Goal: Check status: Check status

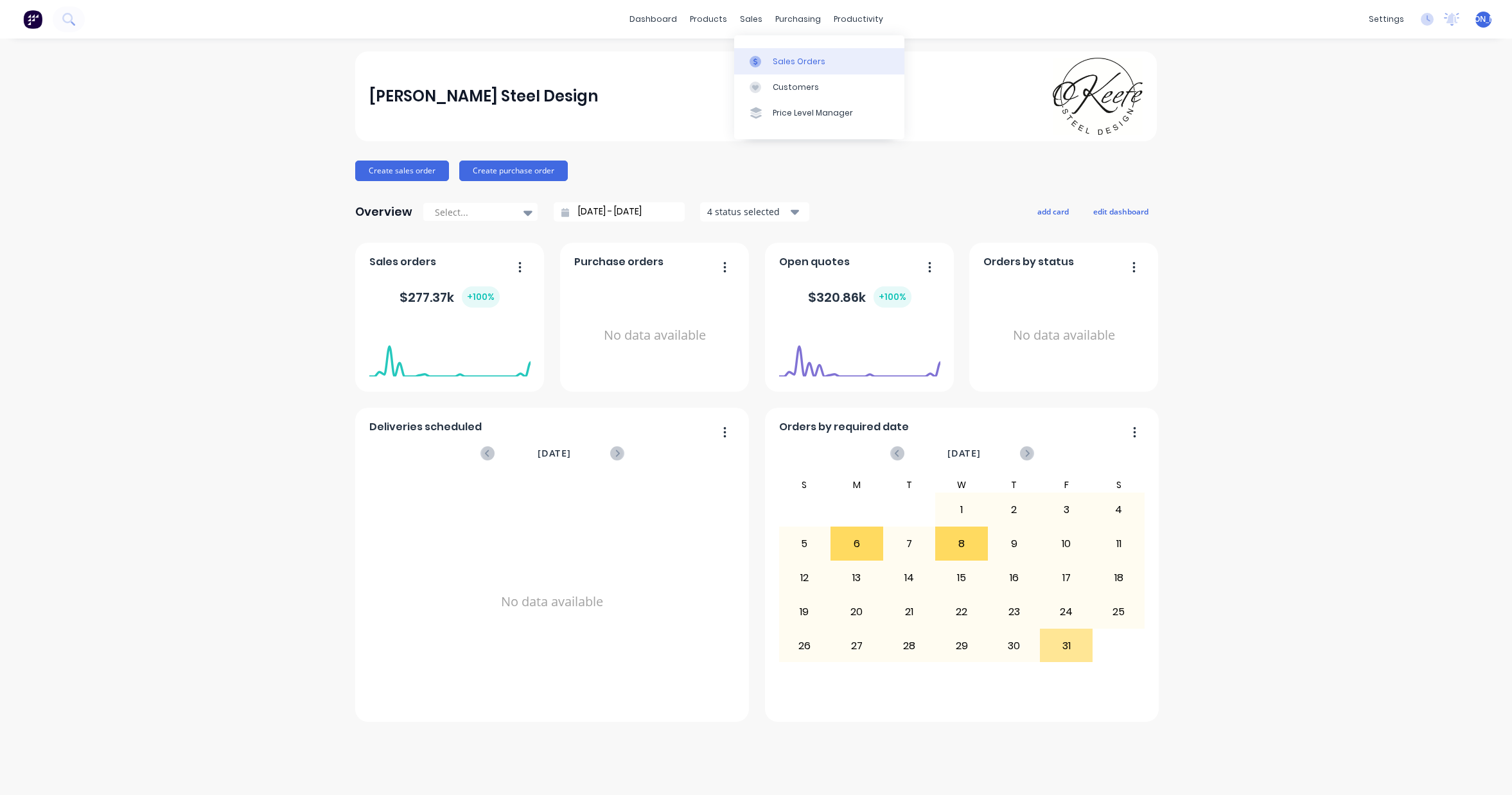
click at [786, 56] on div "Sales Orders" at bounding box center [800, 62] width 53 height 12
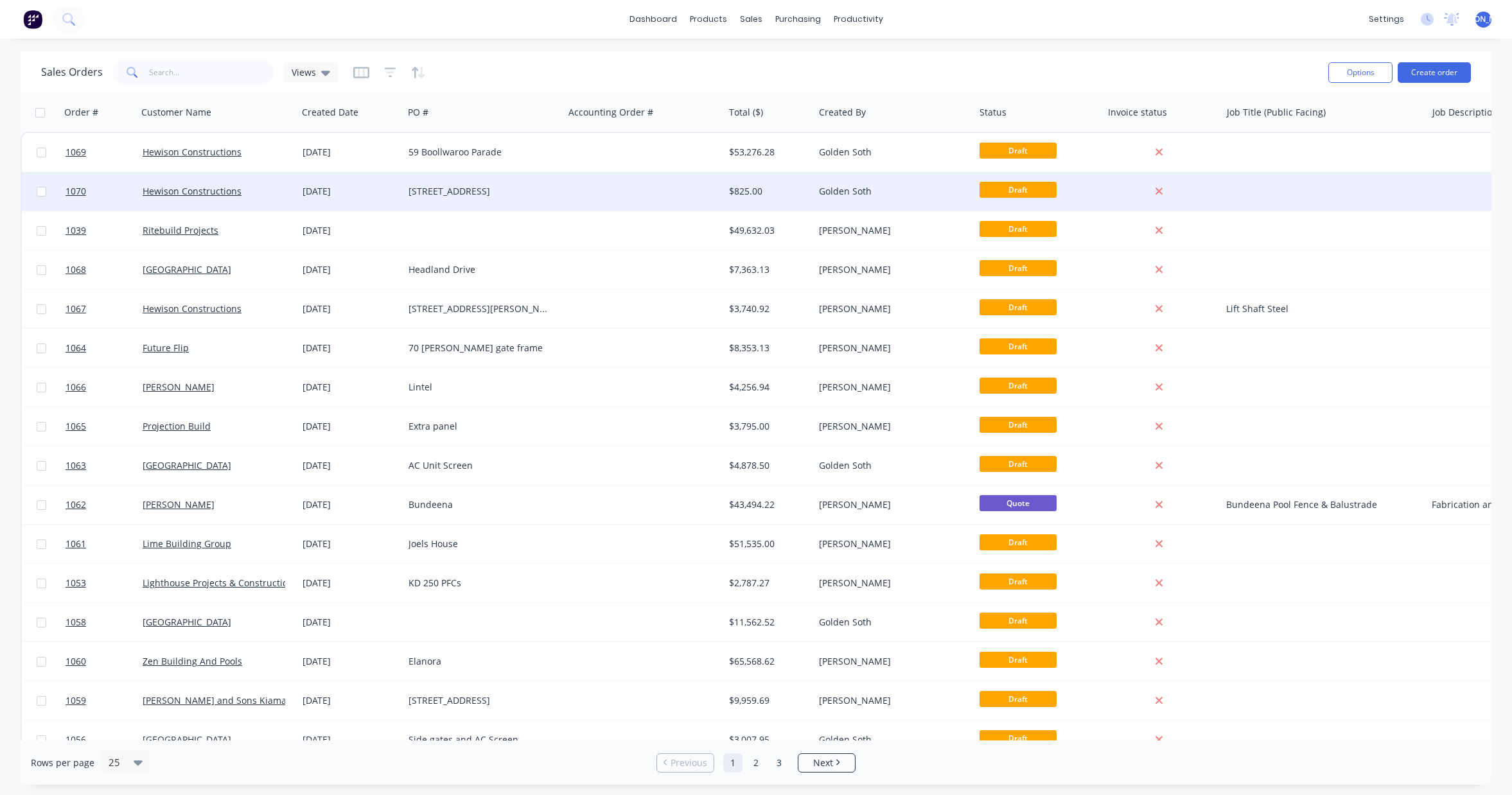
click at [513, 190] on div "[STREET_ADDRESS]" at bounding box center [480, 191] width 142 height 13
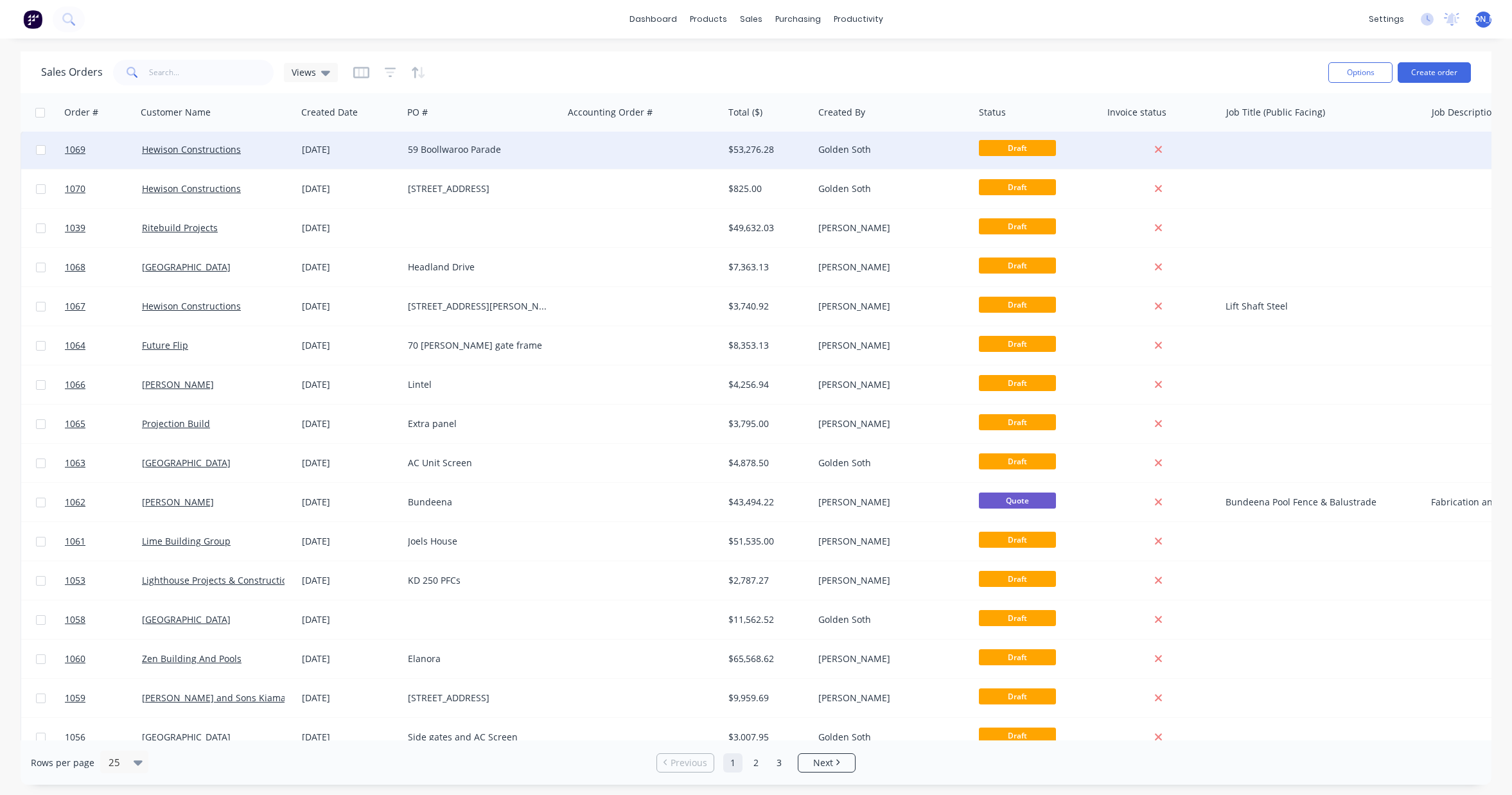
scroll to position [5, 1]
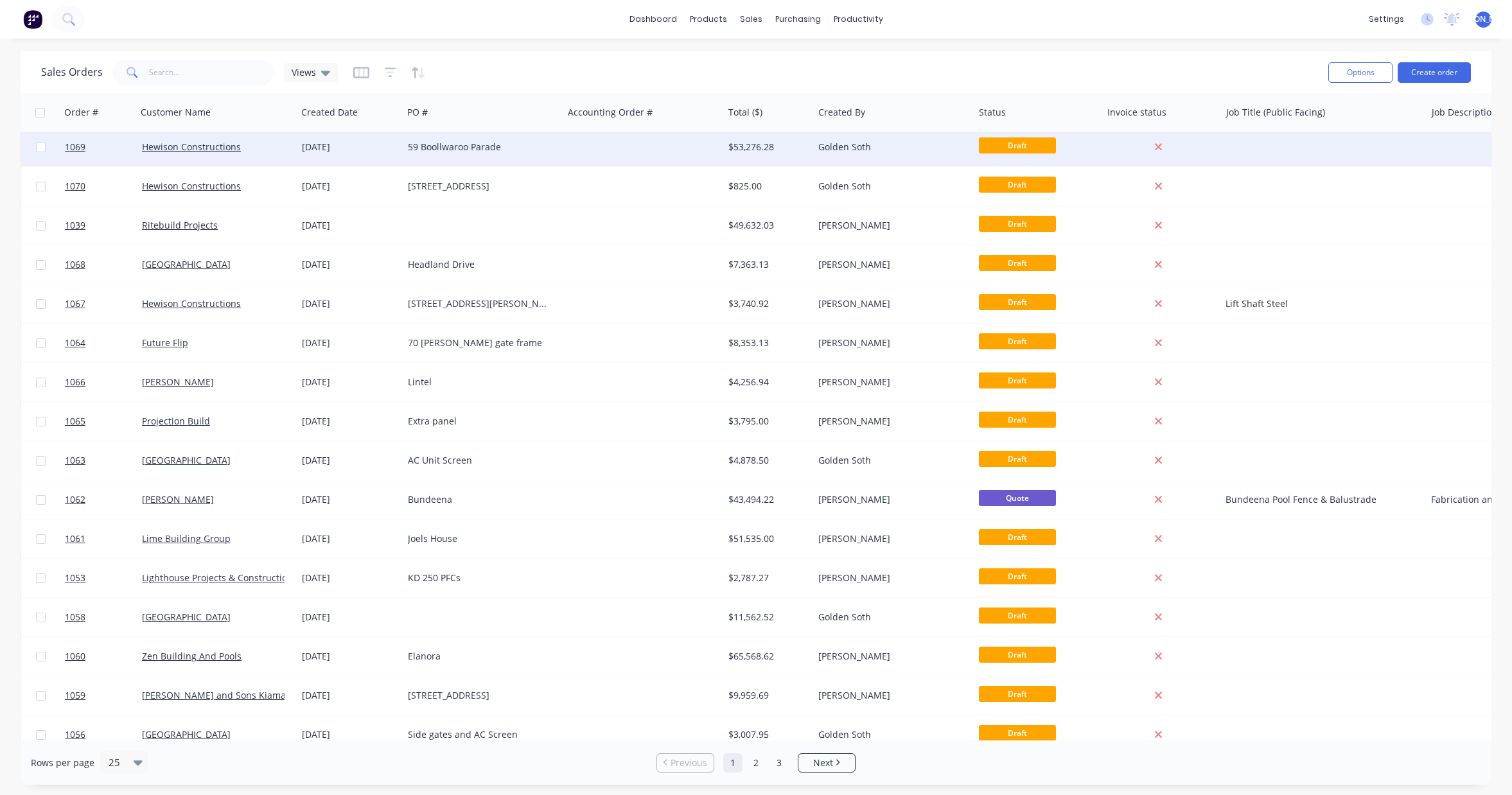
click at [467, 156] on div "59 Boollwaroo Parade" at bounding box center [482, 147] width 160 height 39
